Goal: Task Accomplishment & Management: Complete application form

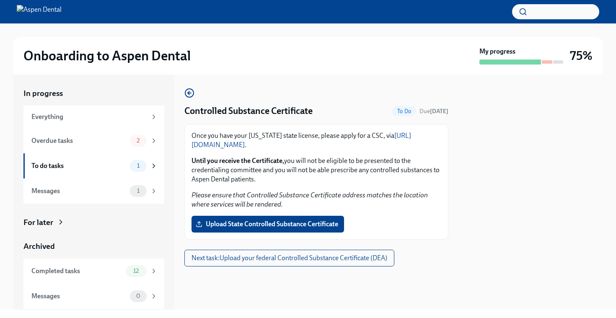
click at [224, 145] on link "[URL][DOMAIN_NAME]" at bounding box center [302, 140] width 220 height 17
click at [192, 99] on div "Controlled Substance Certificate To Do Due [DATE] Once you have your [US_STATE]…" at bounding box center [316, 164] width 264 height 152
click at [148, 124] on div "Everything" at bounding box center [93, 117] width 141 height 23
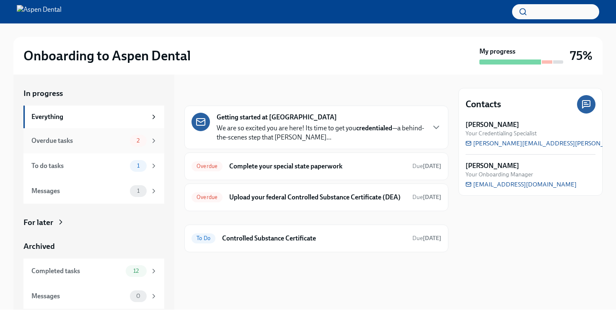
click at [148, 142] on div "2" at bounding box center [144, 141] width 28 height 12
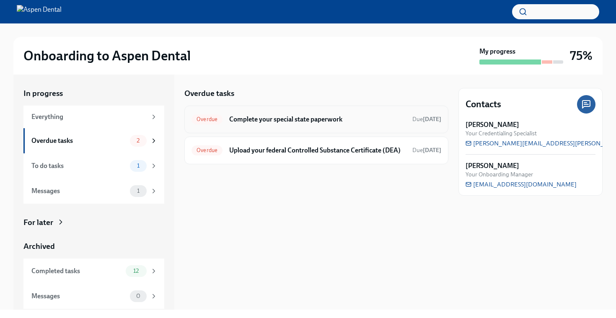
click at [247, 127] on div "Overdue Complete your special state paperwork Due [DATE]" at bounding box center [316, 120] width 264 height 28
click at [245, 123] on h6 "Complete your special state paperwork" at bounding box center [317, 119] width 176 height 9
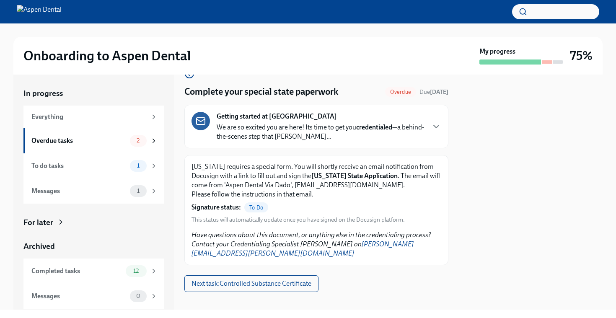
scroll to position [9, 0]
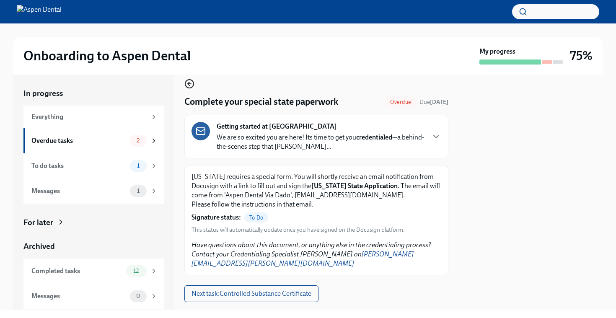
click at [189, 87] on icon "button" at bounding box center [189, 84] width 10 height 10
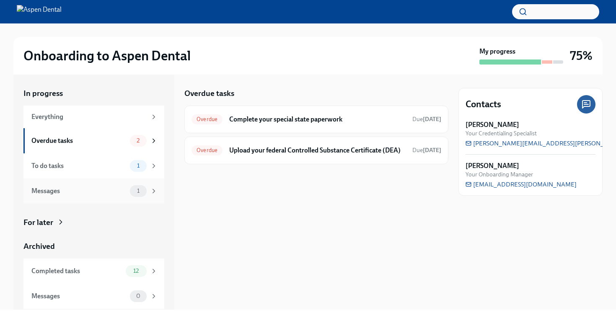
click at [126, 197] on div "Messages 1" at bounding box center [93, 191] width 141 height 25
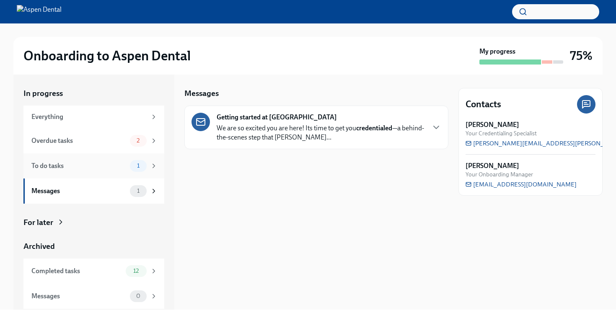
click at [127, 159] on div "To do tasks 1" at bounding box center [93, 165] width 141 height 25
